Goal: Task Accomplishment & Management: Use online tool/utility

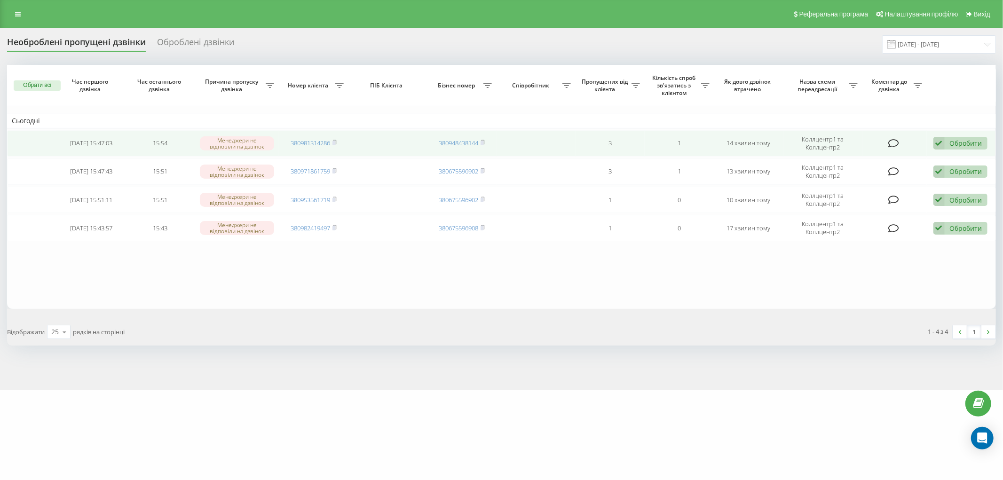
click at [956, 143] on div "Обробити" at bounding box center [966, 143] width 32 height 9
click at [953, 157] on div "Не вдалося зв'язатися" at bounding box center [899, 158] width 176 height 17
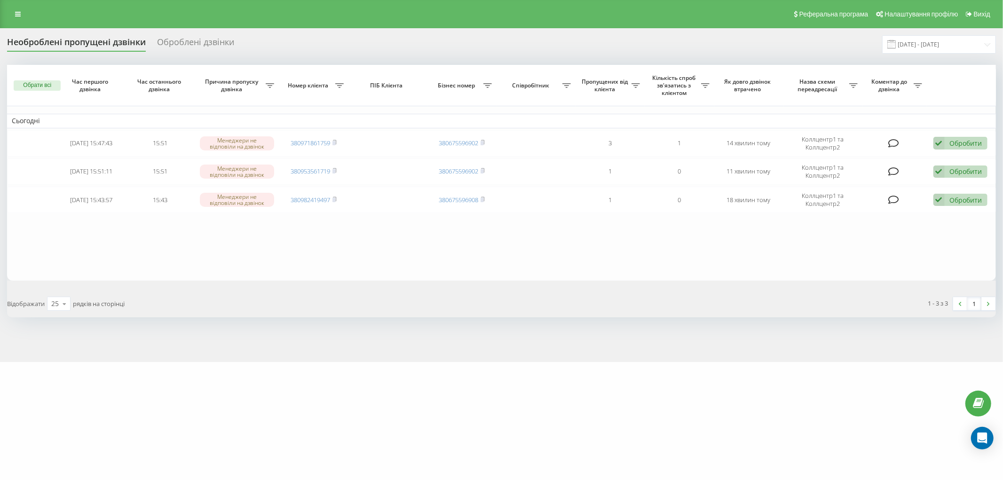
click at [698, 293] on div "1 - 3 з 3 1" at bounding box center [752, 303] width 501 height 27
click at [892, 268] on table "Сьогодні 2025-09-05 15:47:43 15:51 Менеджери не відповіли на дзвінок 3809718617…" at bounding box center [501, 173] width 989 height 216
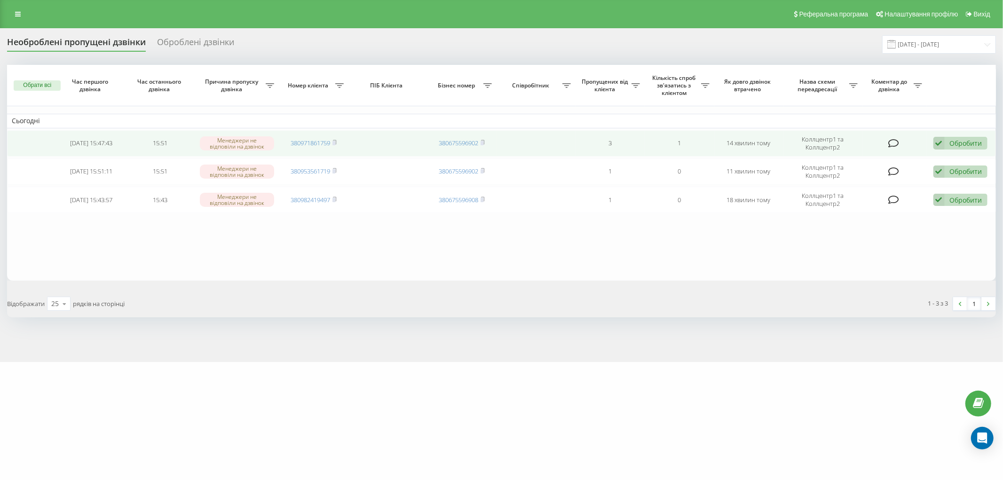
click at [950, 143] on div "Обробити" at bounding box center [966, 143] width 32 height 9
click at [919, 151] on div "Не вдалося зв'язатися" at bounding box center [899, 158] width 176 height 17
